Goal: Task Accomplishment & Management: Manage account settings

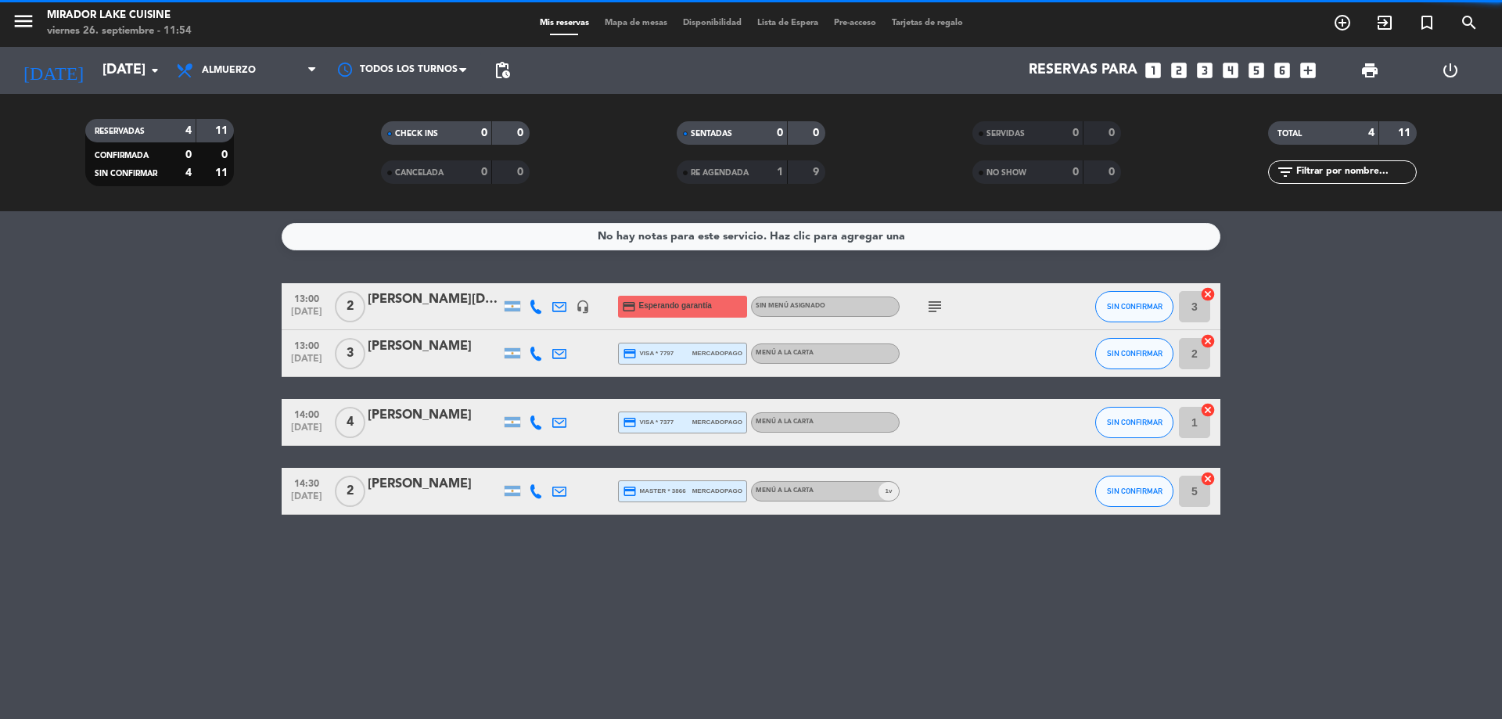
click at [163, 516] on div "No hay notas para este servicio. Haz clic para agregar una 13:00 [DATE] 2 [PERS…" at bounding box center [751, 465] width 1502 height 508
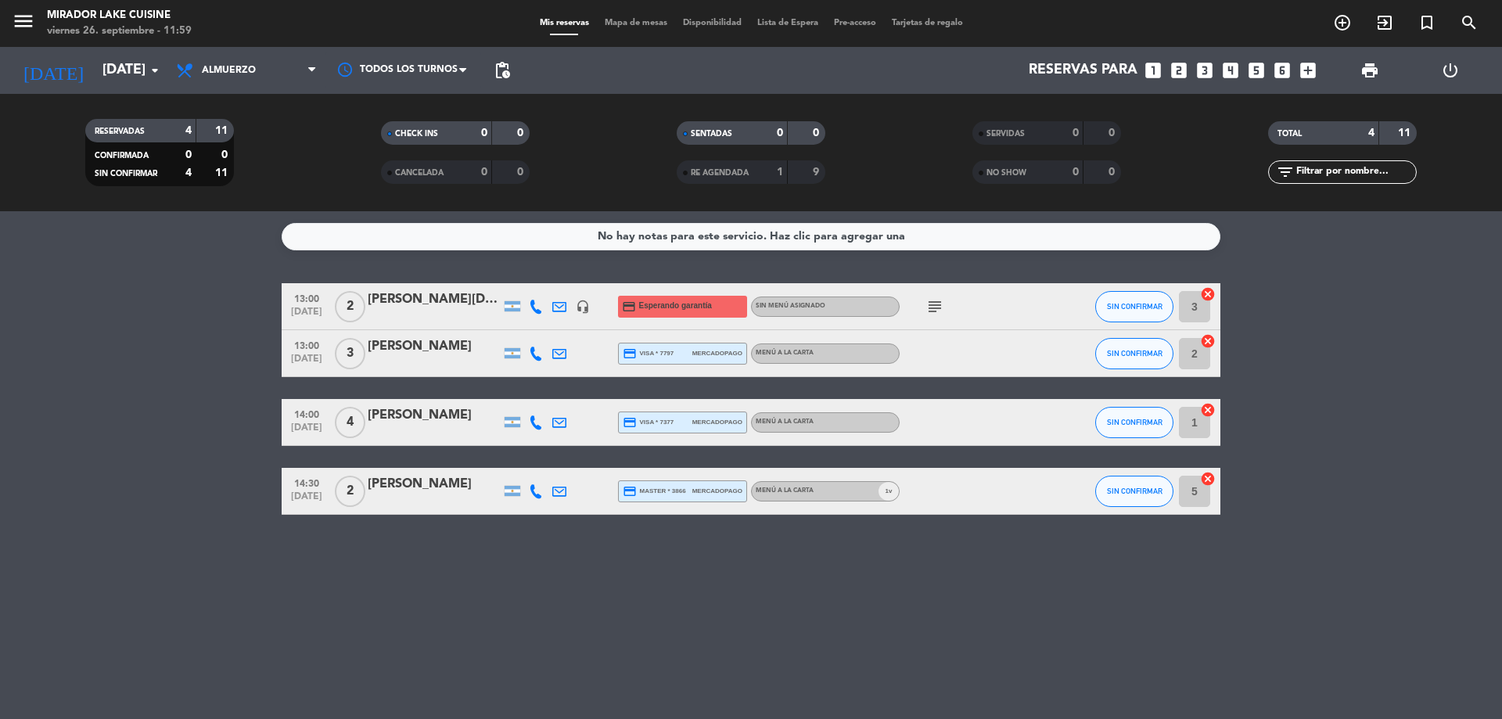
click at [81, 458] on bookings-row "13:00 [DATE] 2 [PERSON_NAME] de la [DEMOGRAPHIC_DATA] headset_mic credit_card E…" at bounding box center [751, 399] width 1502 height 232
click at [157, 63] on icon "arrow_drop_down" at bounding box center [154, 70] width 19 height 19
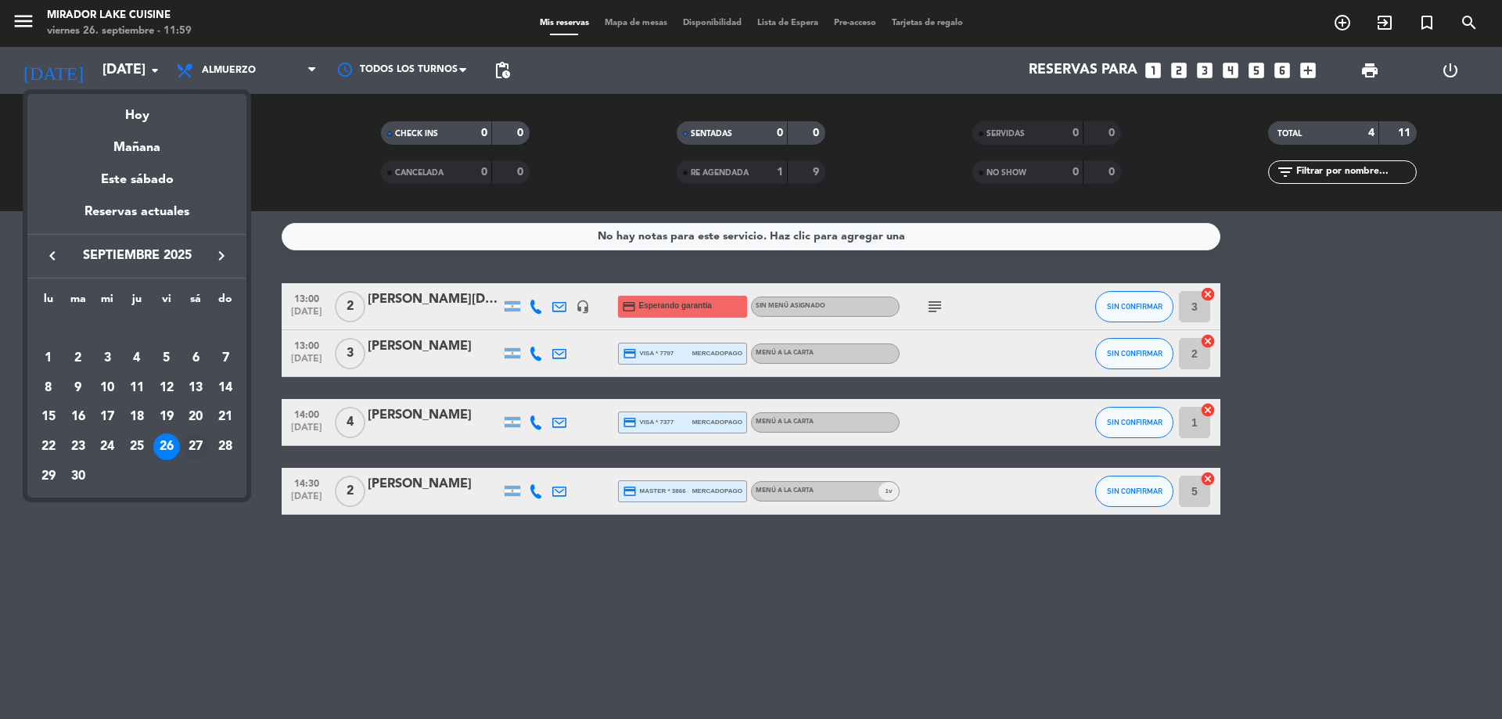
click at [189, 449] on div "27" at bounding box center [195, 446] width 27 height 27
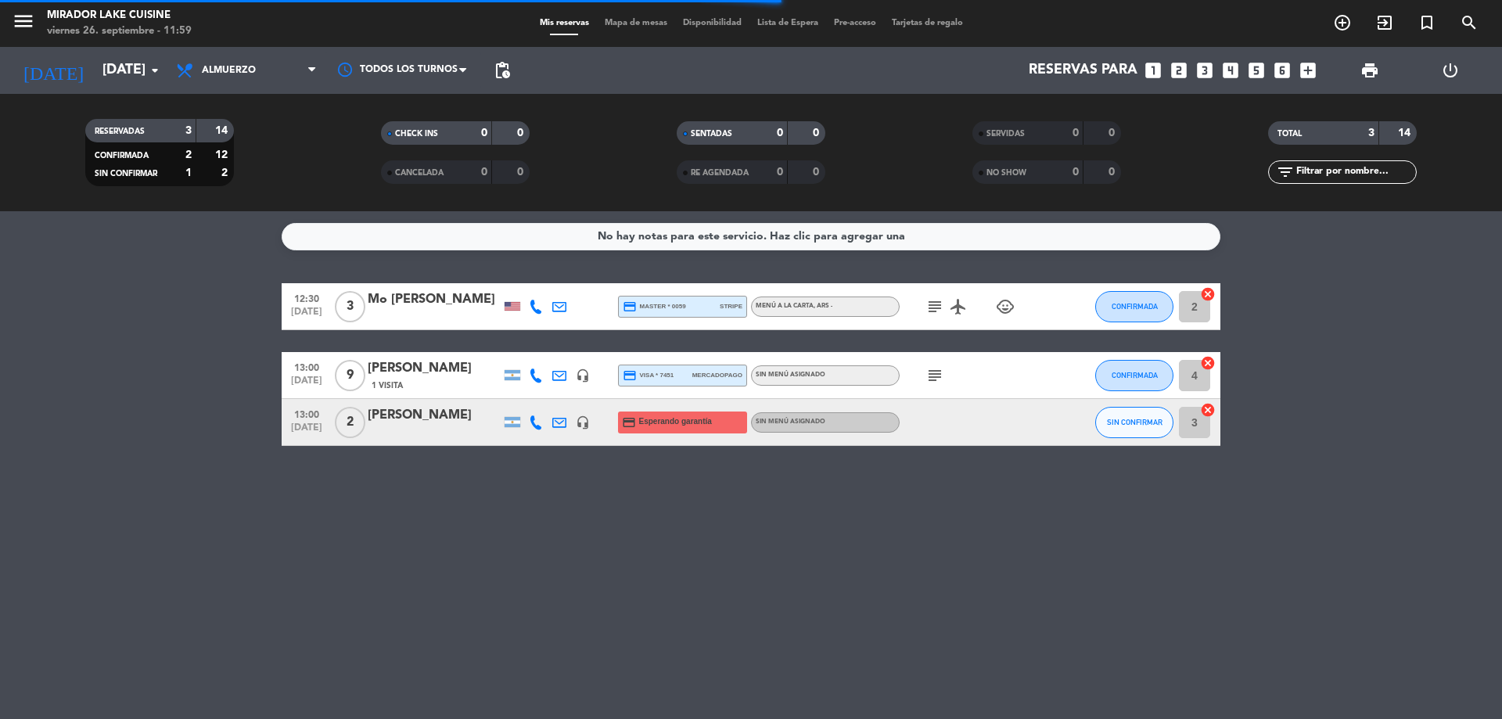
click at [156, 414] on bookings-row "12:30 [DATE] 3 Mo [PERSON_NAME] credit_card master * 0059 stripe MENÚ A LA CART…" at bounding box center [751, 364] width 1502 height 163
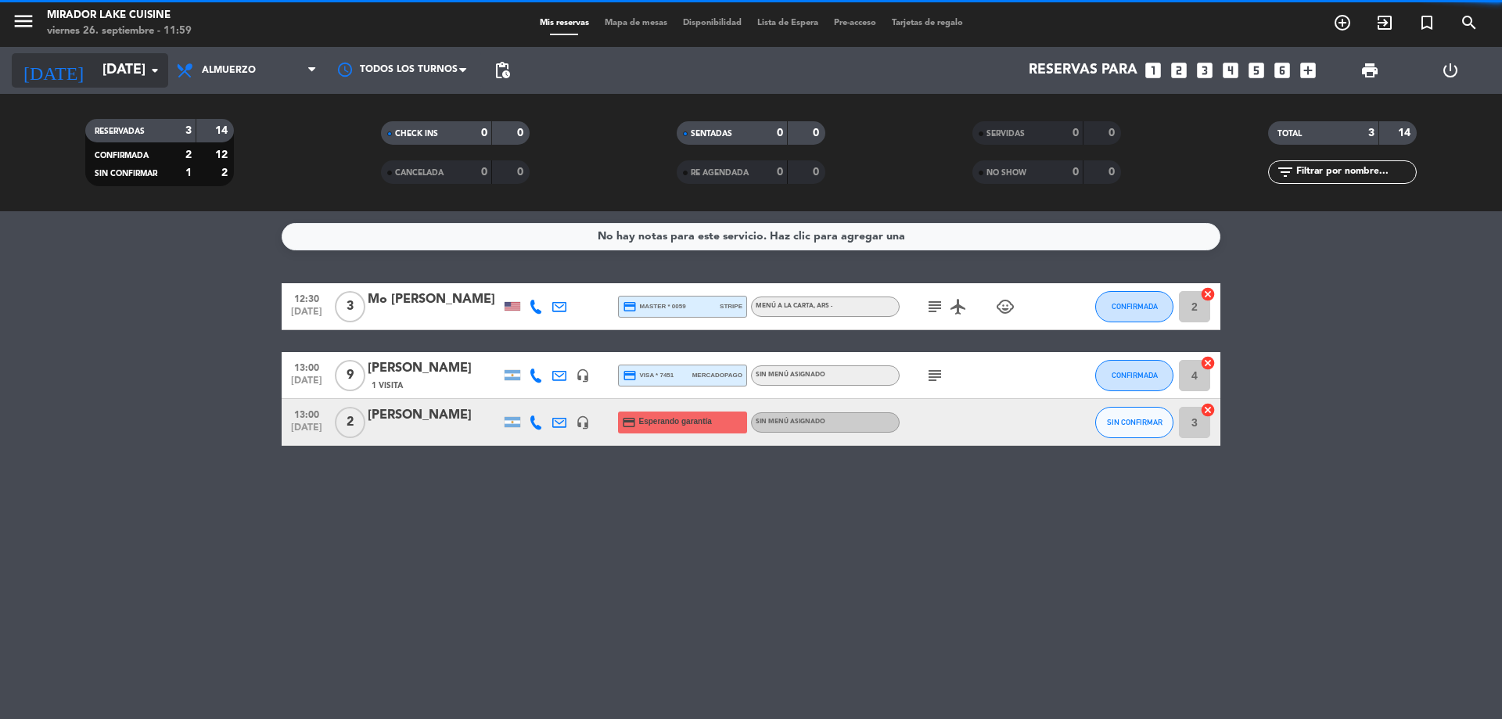
click at [143, 65] on input "[DATE]" at bounding box center [185, 70] width 181 height 31
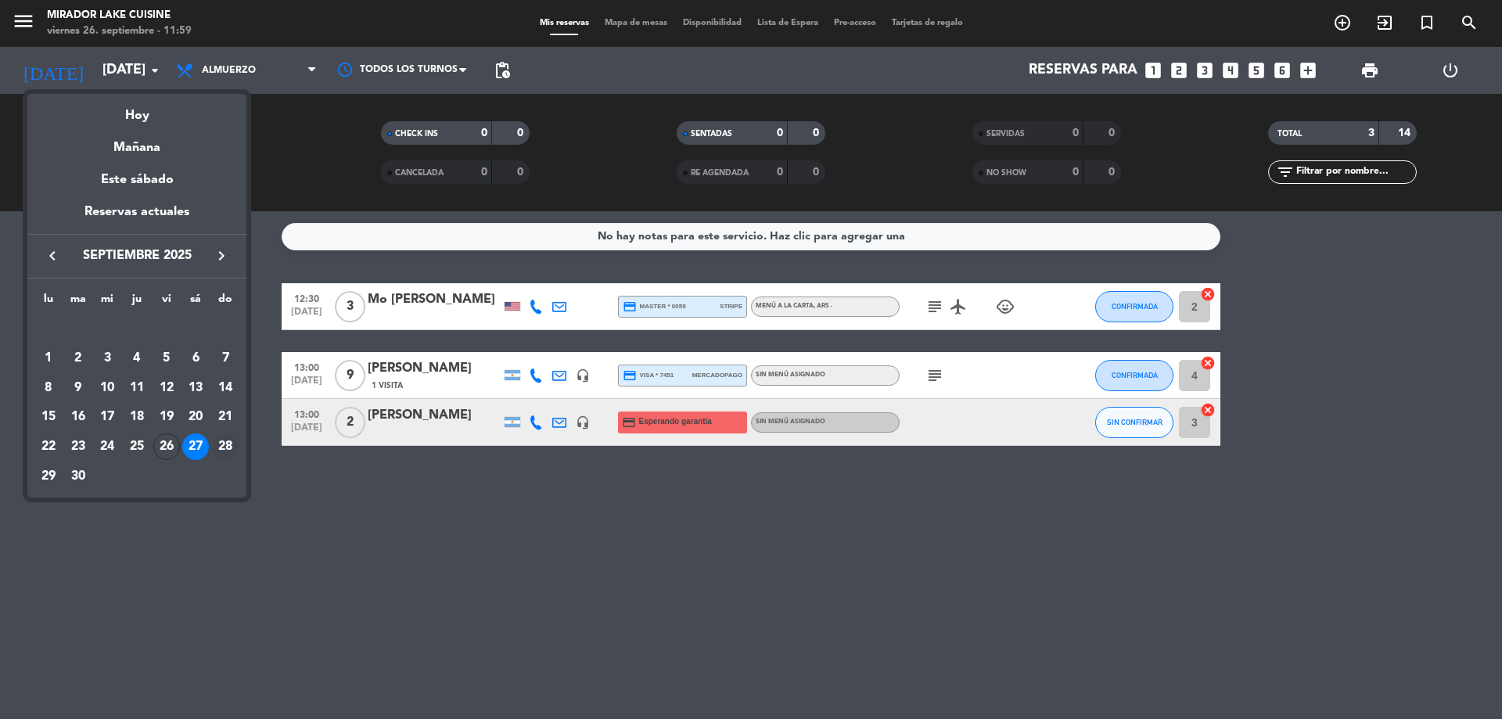
click at [221, 447] on div "28" at bounding box center [225, 446] width 27 height 27
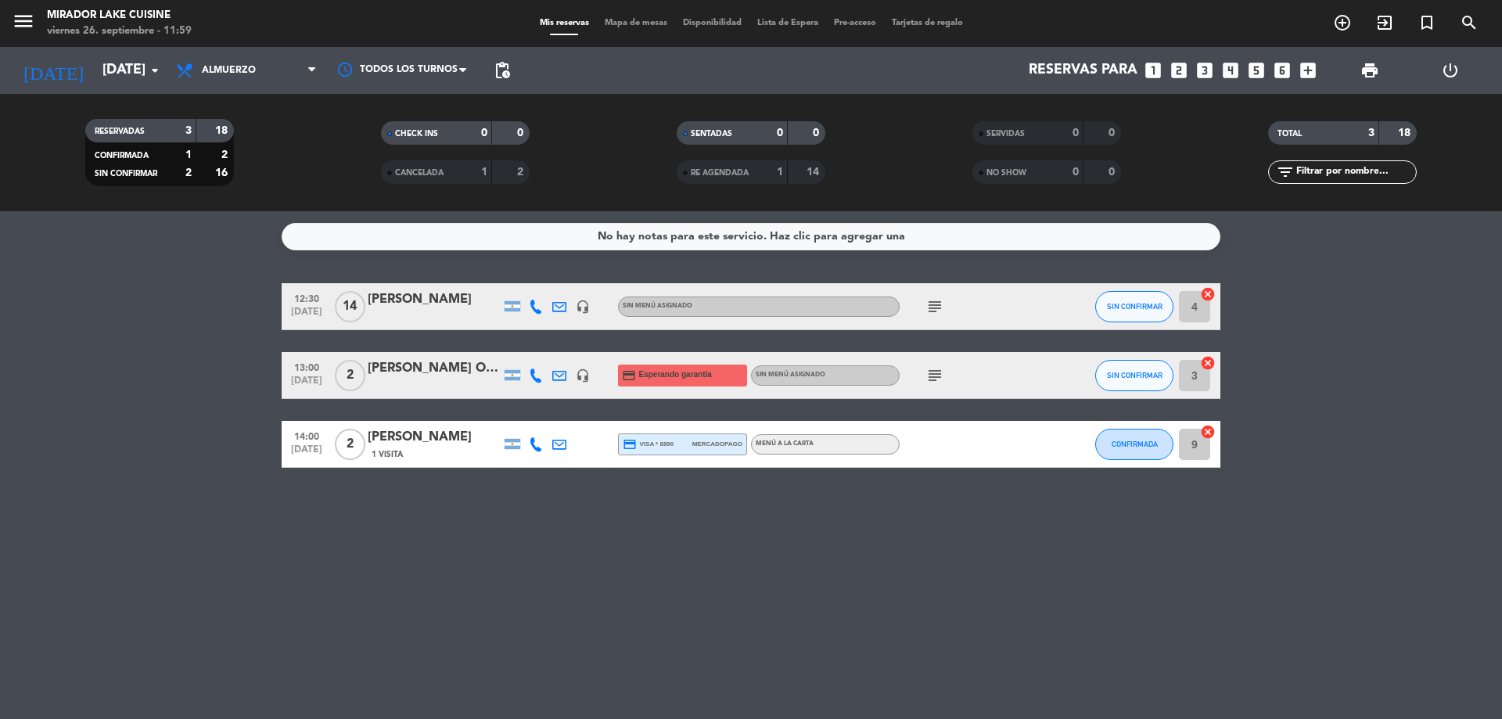
click at [491, 566] on div "No hay notas para este servicio. Haz clic para agregar una 12:30 [DATE] [PERSON…" at bounding box center [751, 465] width 1502 height 508
click at [495, 172] on div "CANCELADA 1 2" at bounding box center [455, 171] width 149 height 23
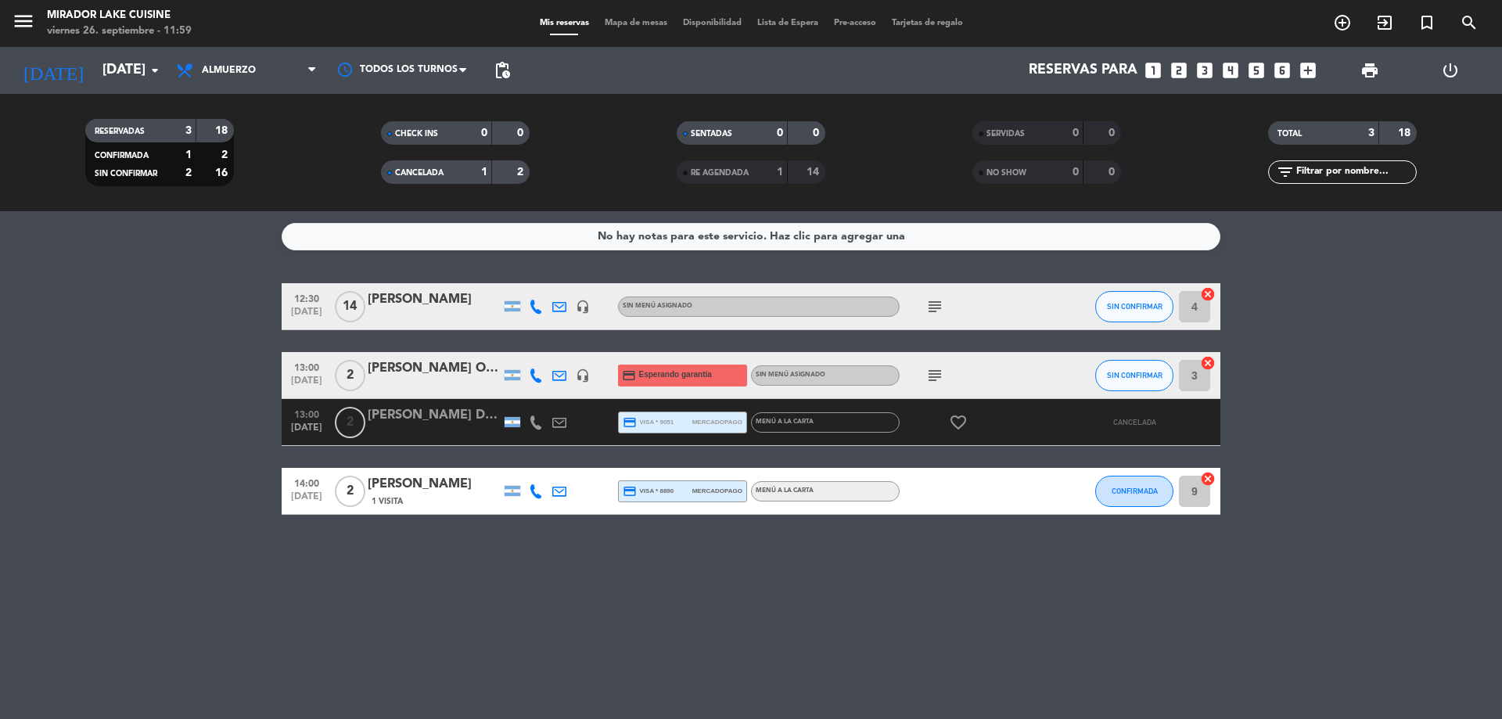
click at [500, 167] on div "2" at bounding box center [511, 172] width 30 height 18
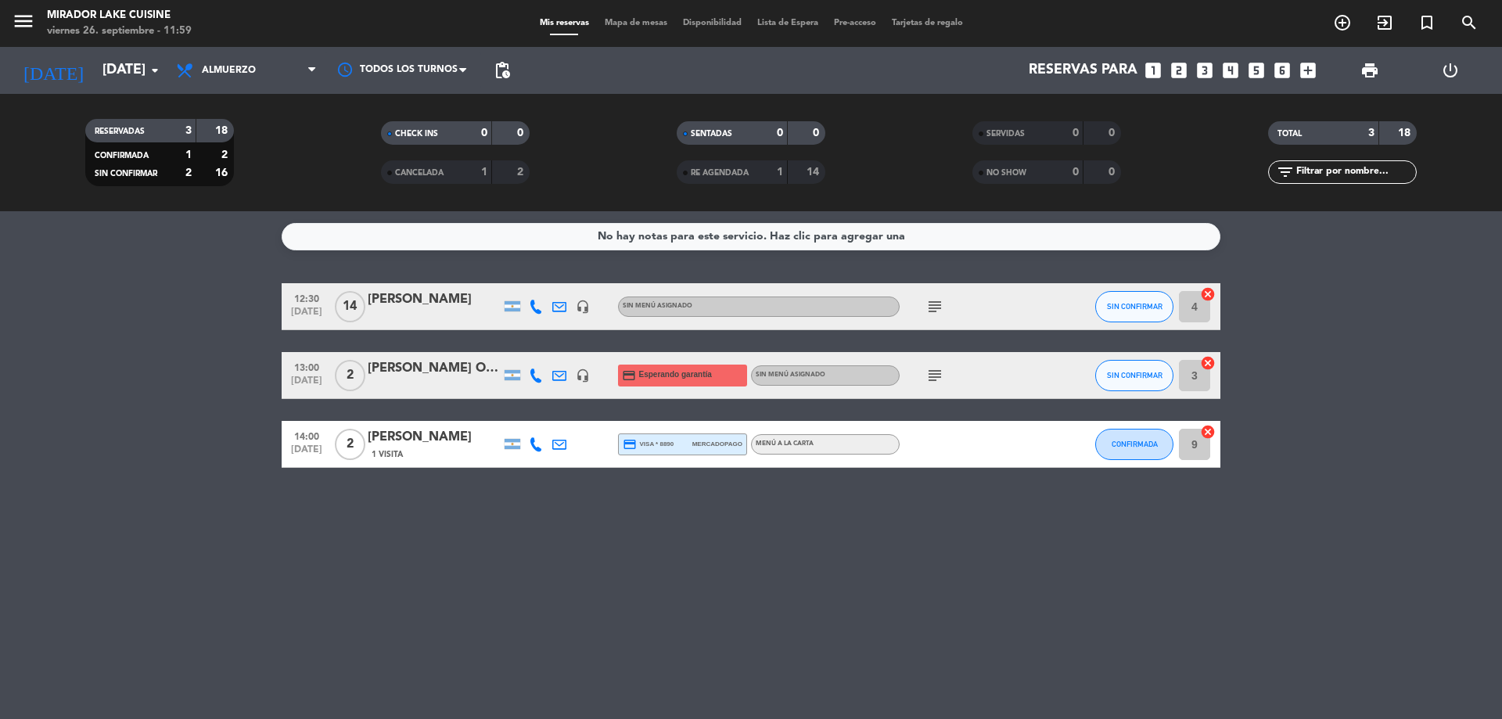
click at [576, 592] on div "No hay notas para este servicio. Haz clic para agregar una 12:30 [DATE] [PERSON…" at bounding box center [751, 465] width 1502 height 508
click at [935, 368] on icon "subject" at bounding box center [934, 375] width 19 height 19
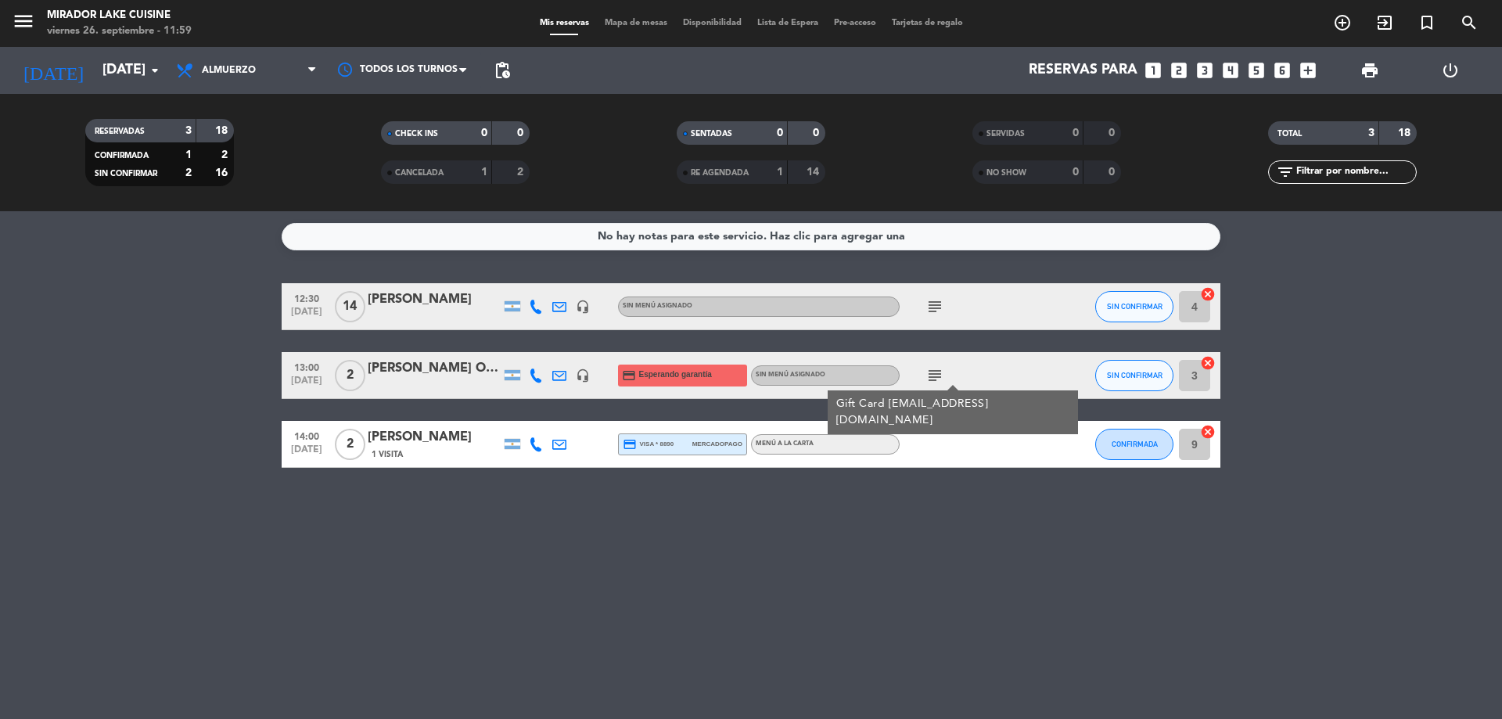
click at [934, 375] on icon "subject" at bounding box center [934, 375] width 19 height 19
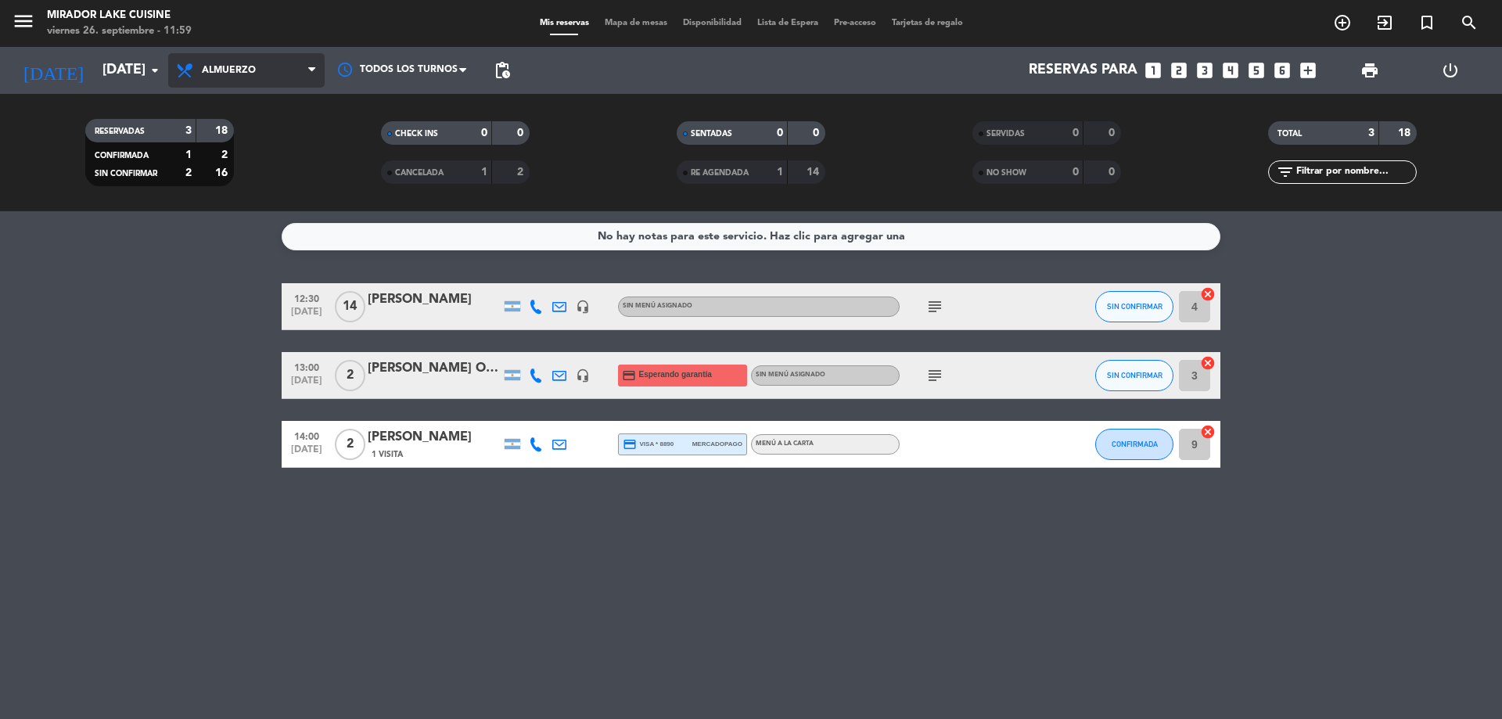
click at [243, 74] on span "Almuerzo" at bounding box center [229, 70] width 54 height 11
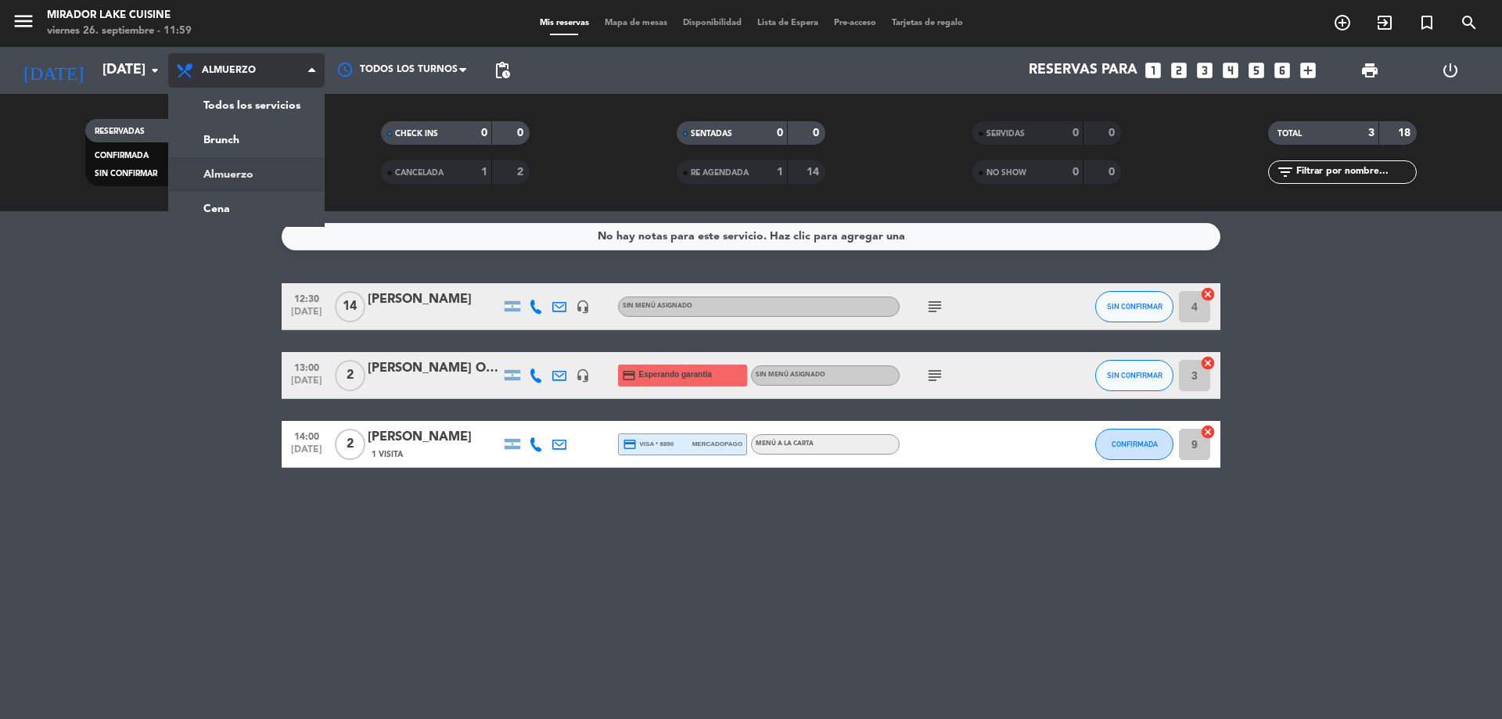
click at [243, 74] on span "Almuerzo" at bounding box center [229, 70] width 54 height 11
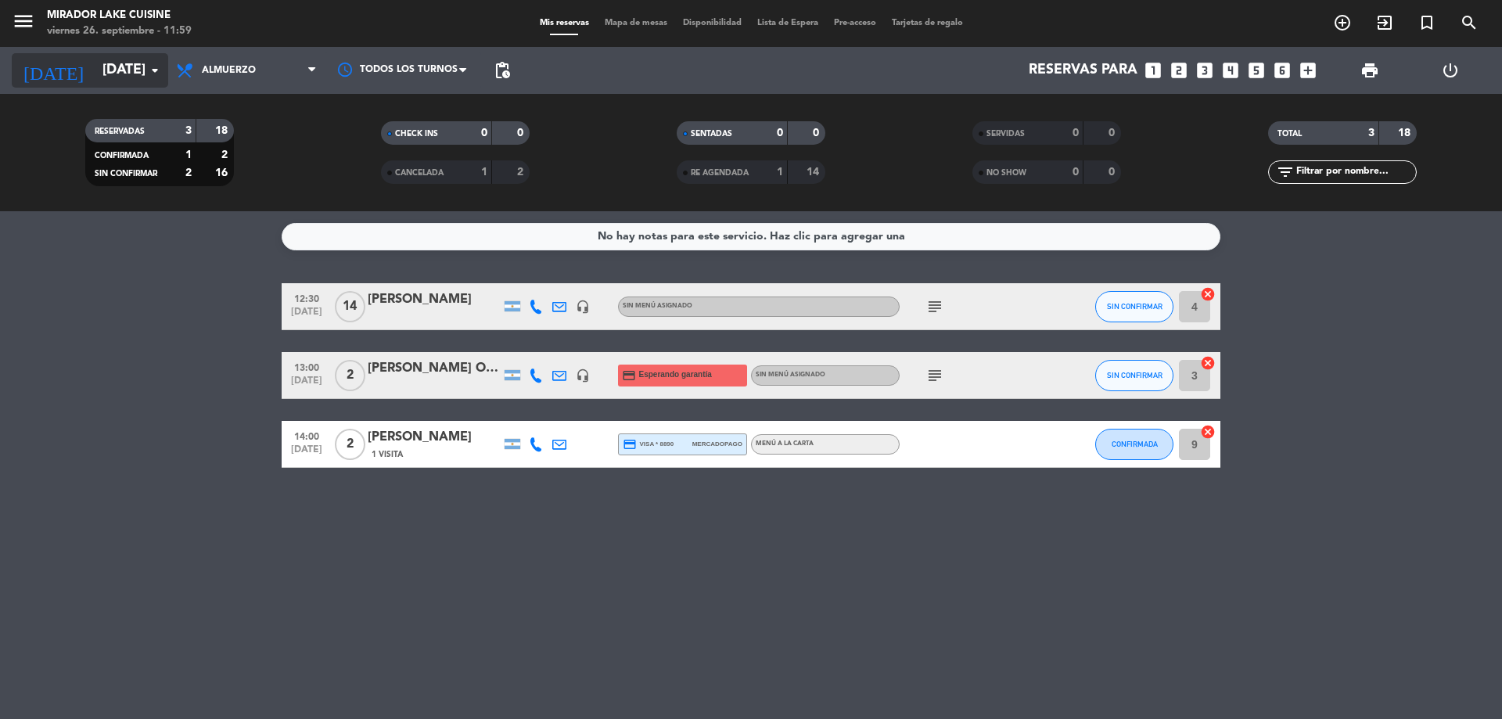
click at [111, 73] on input "[DATE]" at bounding box center [185, 70] width 181 height 31
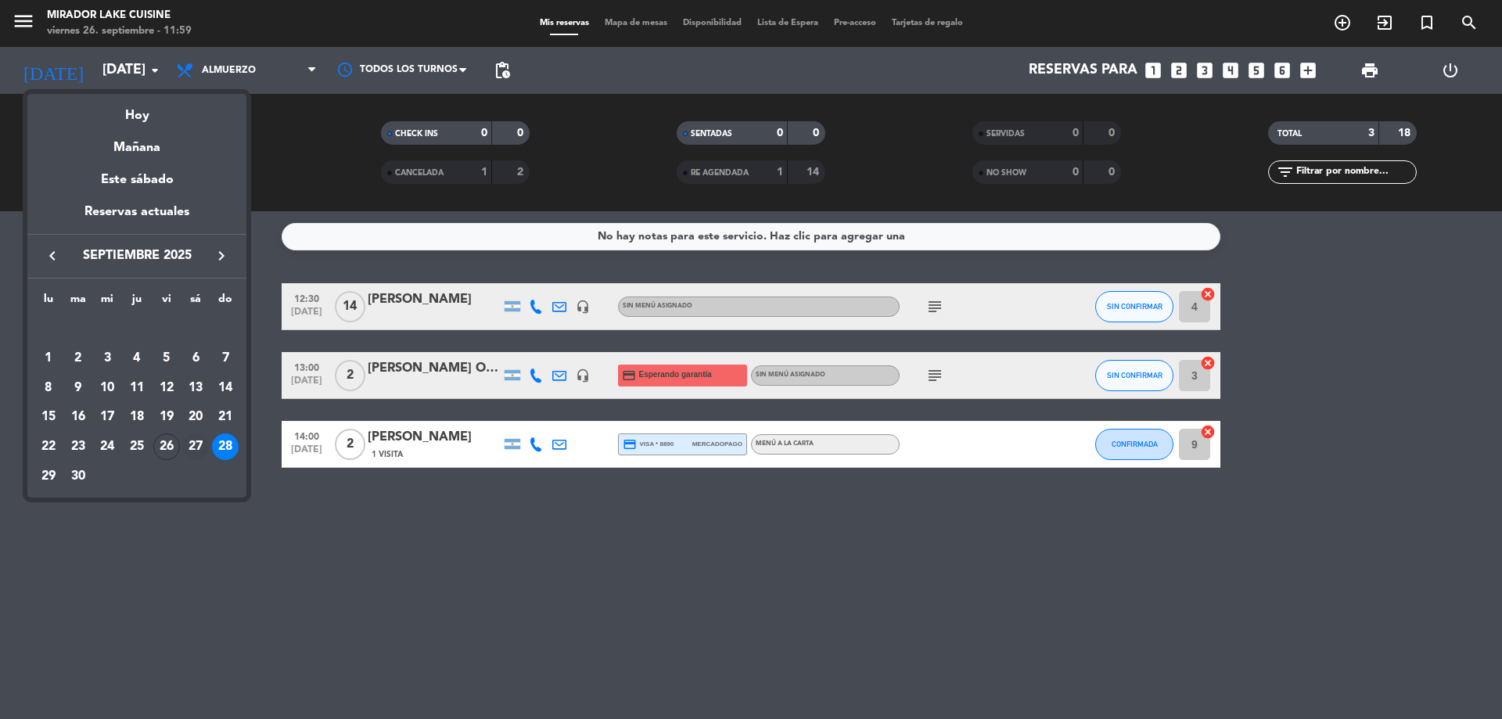
click at [199, 444] on div "27" at bounding box center [195, 446] width 27 height 27
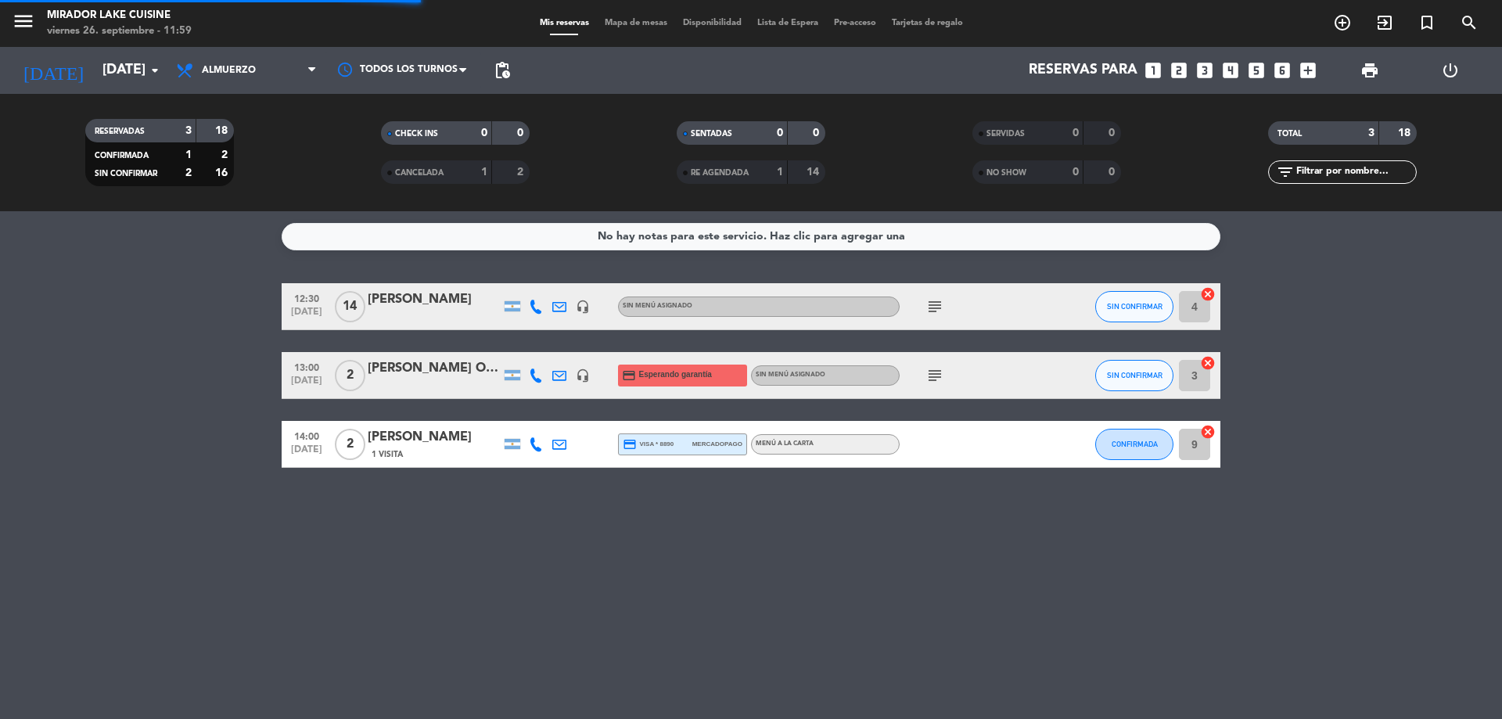
click at [186, 451] on div "No hay notas para este servicio. Haz clic para agregar una 12:30 [DATE] [PERSON…" at bounding box center [751, 465] width 1502 height 508
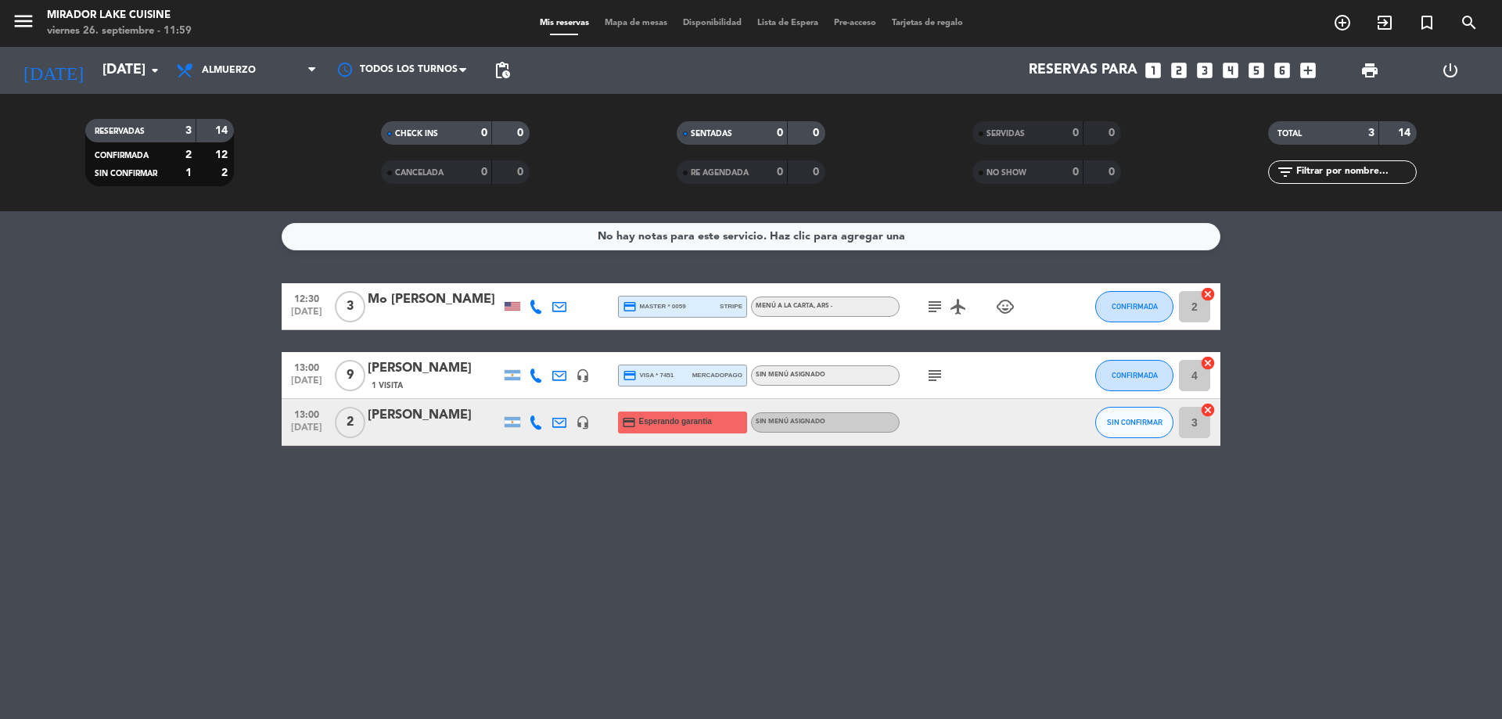
click at [942, 300] on icon "subject" at bounding box center [934, 306] width 19 height 19
click at [936, 307] on icon "subject" at bounding box center [934, 306] width 19 height 19
click at [939, 368] on icon "subject" at bounding box center [934, 375] width 19 height 19
click at [939, 372] on icon "subject" at bounding box center [934, 375] width 19 height 19
click at [862, 575] on div "No hay notas para este servicio. Haz clic para agregar una 12:30 [DATE] 3 Mo [P…" at bounding box center [751, 465] width 1502 height 508
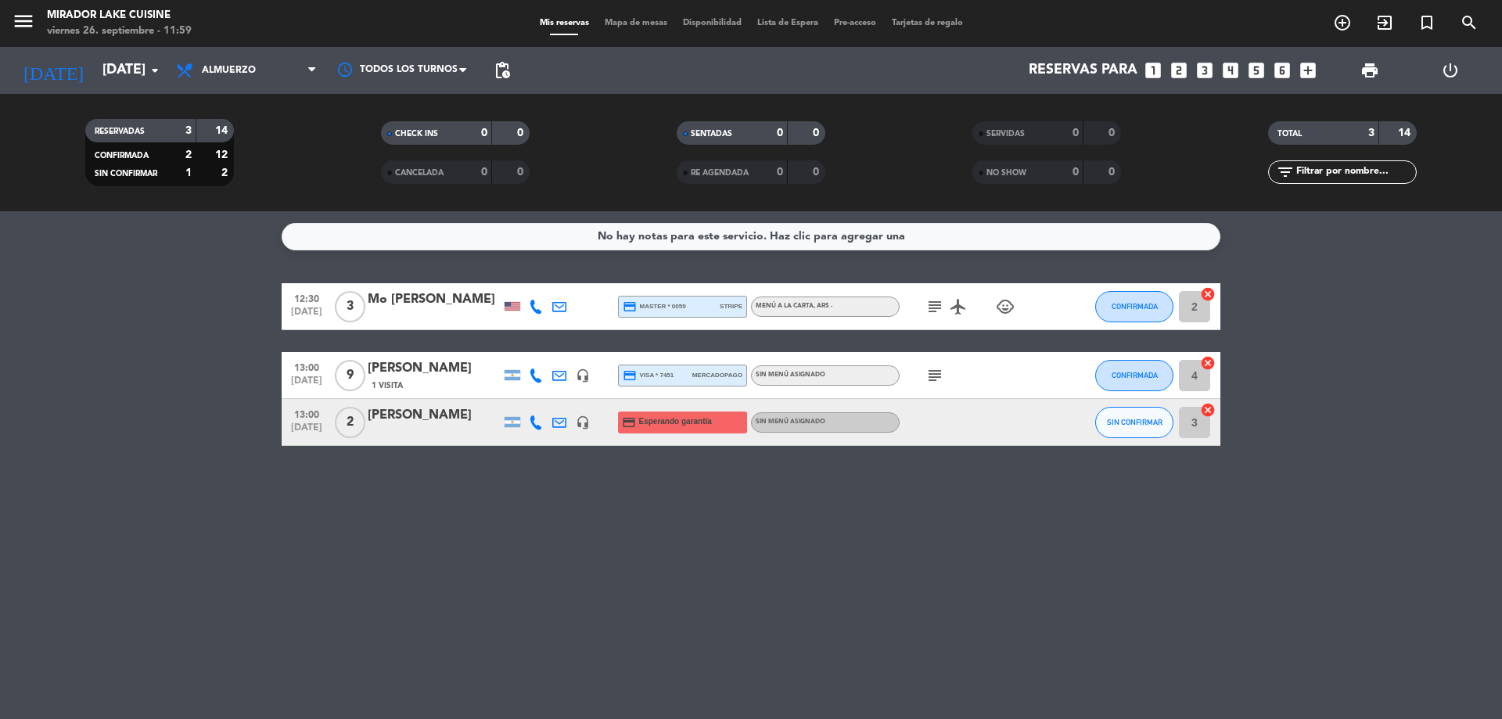
click at [999, 309] on icon "child_care" at bounding box center [1005, 306] width 19 height 19
click at [1004, 308] on icon "child_care" at bounding box center [1005, 306] width 19 height 19
click at [908, 519] on div "No hay notas para este servicio. Haz clic para agregar una 12:30 [DATE] 3 Mo [P…" at bounding box center [751, 465] width 1502 height 508
click at [104, 61] on input "[DATE]" at bounding box center [185, 70] width 181 height 31
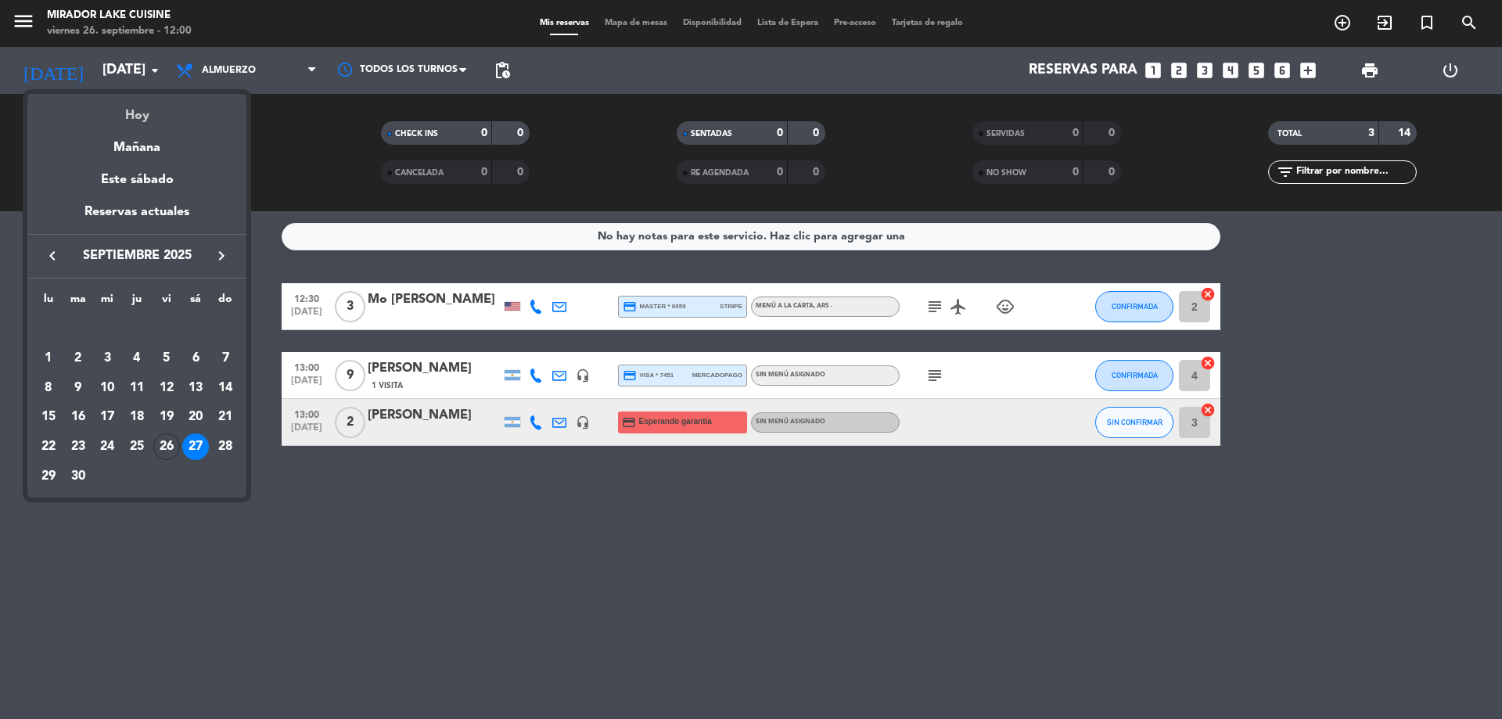
click at [143, 116] on div "Hoy" at bounding box center [136, 110] width 219 height 32
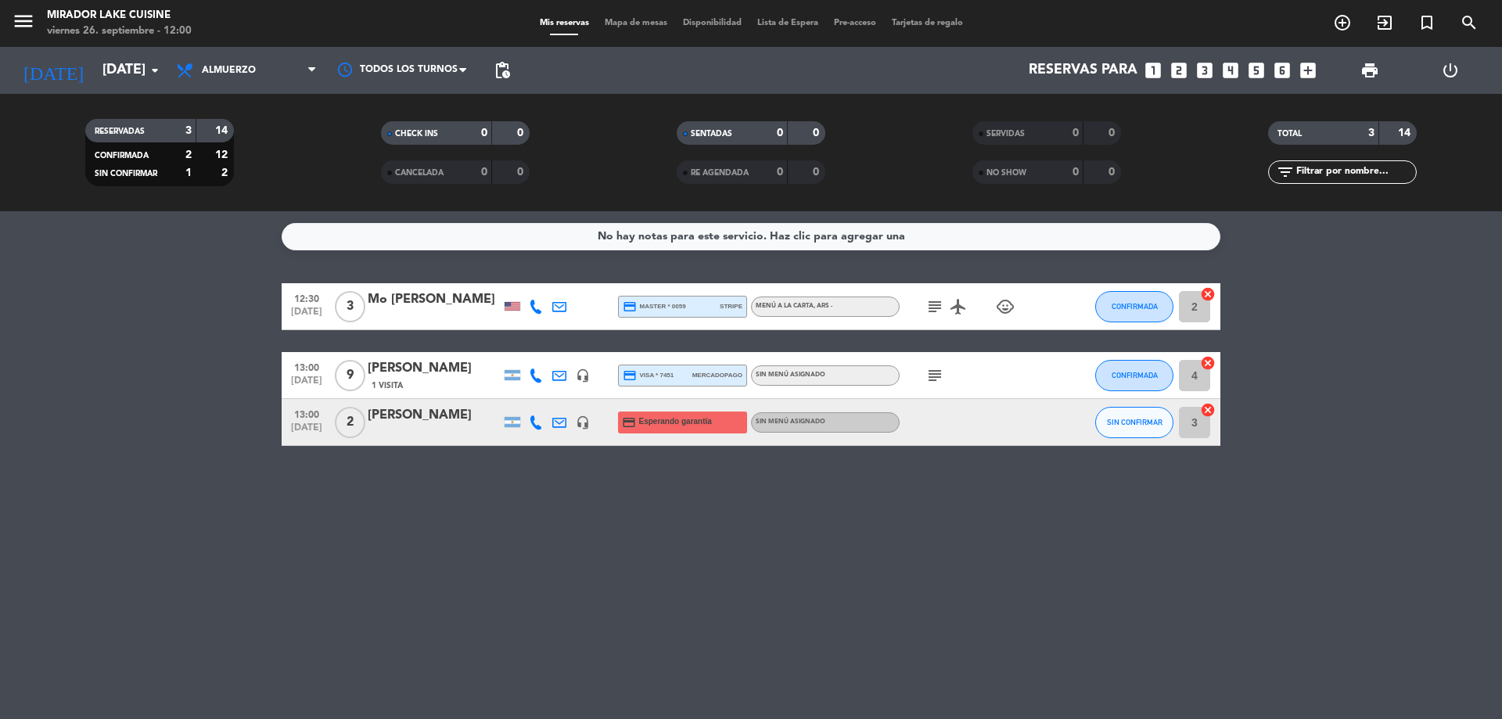
type input "[DATE]"
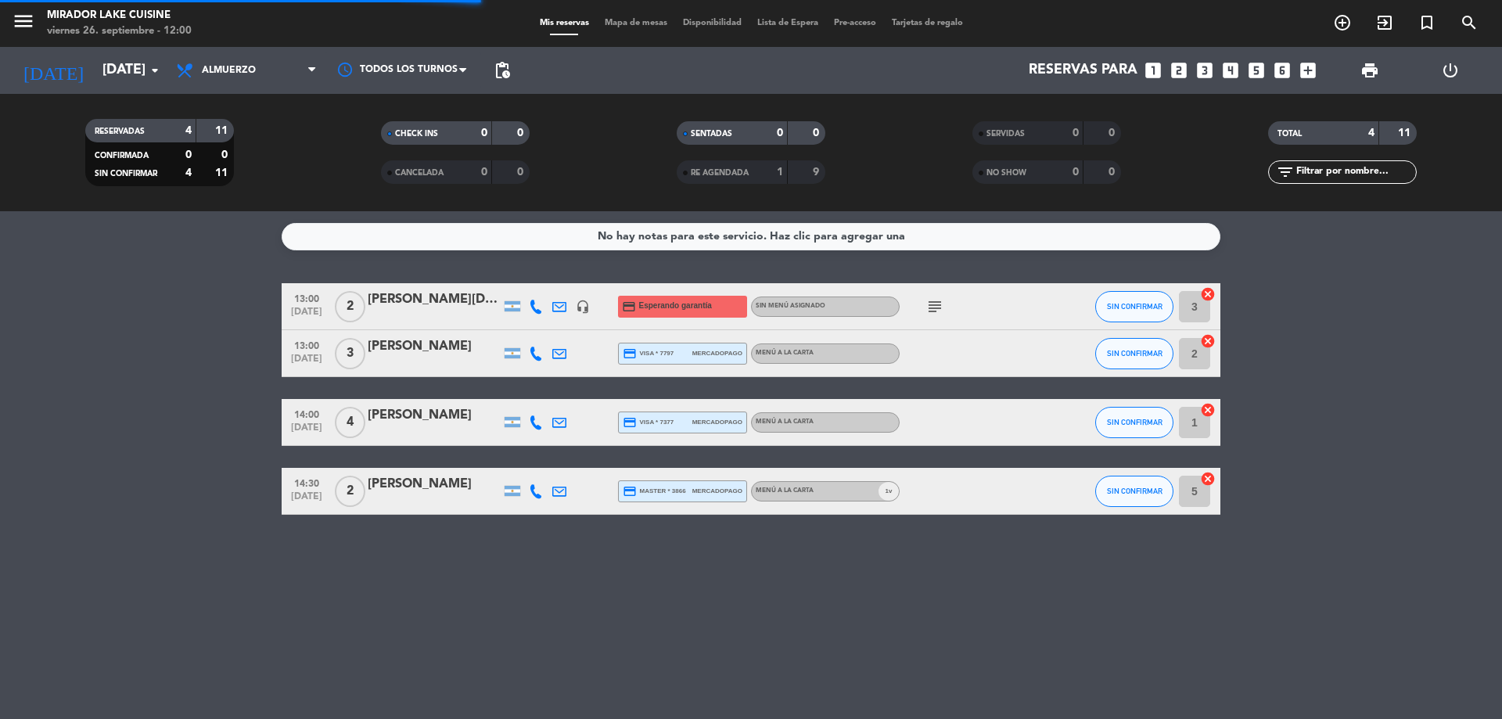
click at [192, 417] on bookings-row "13:00 [DATE] 2 [PERSON_NAME] de la [DEMOGRAPHIC_DATA] headset_mic credit_card E…" at bounding box center [751, 399] width 1502 height 232
click at [748, 627] on div "No hay notas para este servicio. Haz clic para agregar una 13:00 [DATE] 2 [PERS…" at bounding box center [751, 465] width 1502 height 508
